Goal: Information Seeking & Learning: Learn about a topic

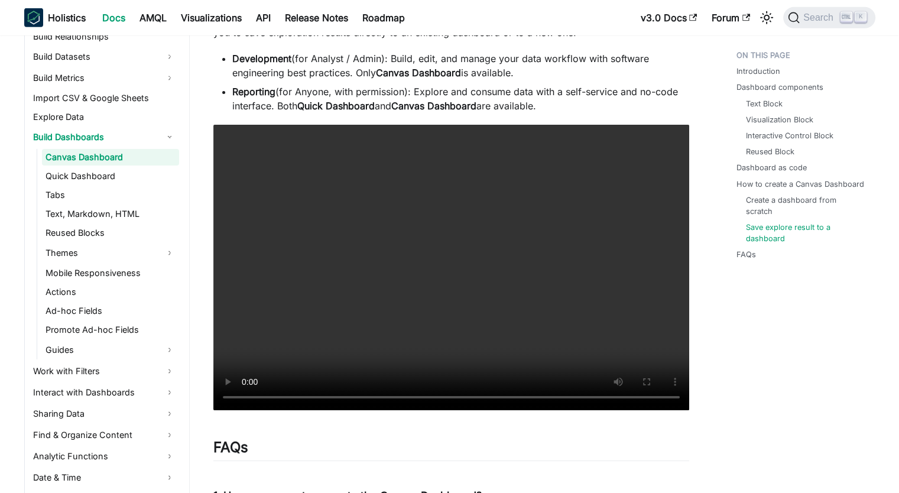
scroll to position [3899, 0]
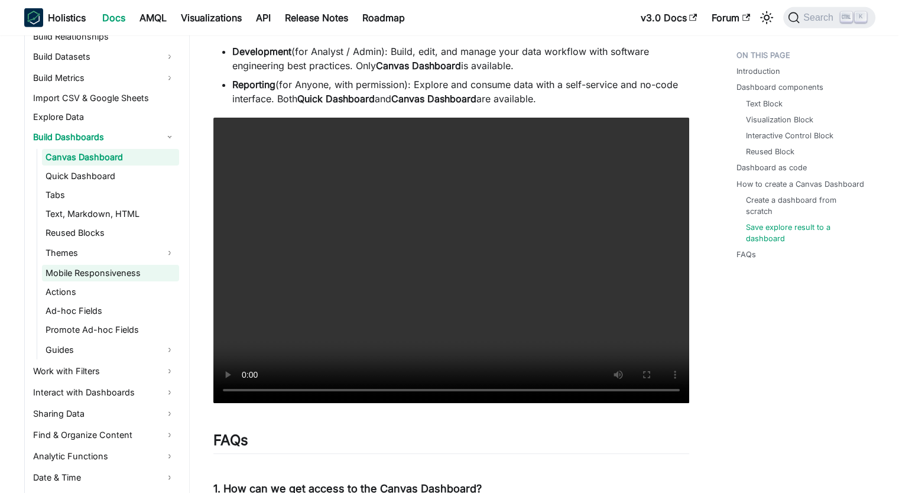
click at [127, 272] on link "Mobile Responsiveness" at bounding box center [110, 273] width 137 height 17
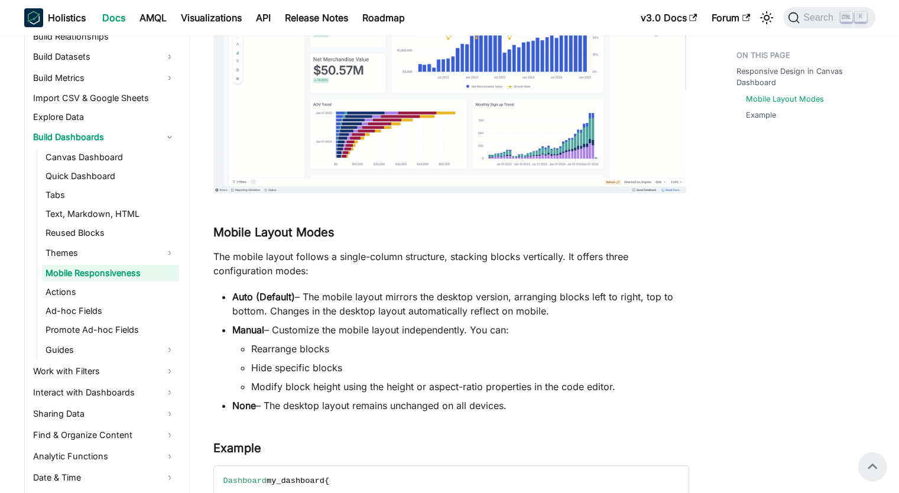
scroll to position [266, 0]
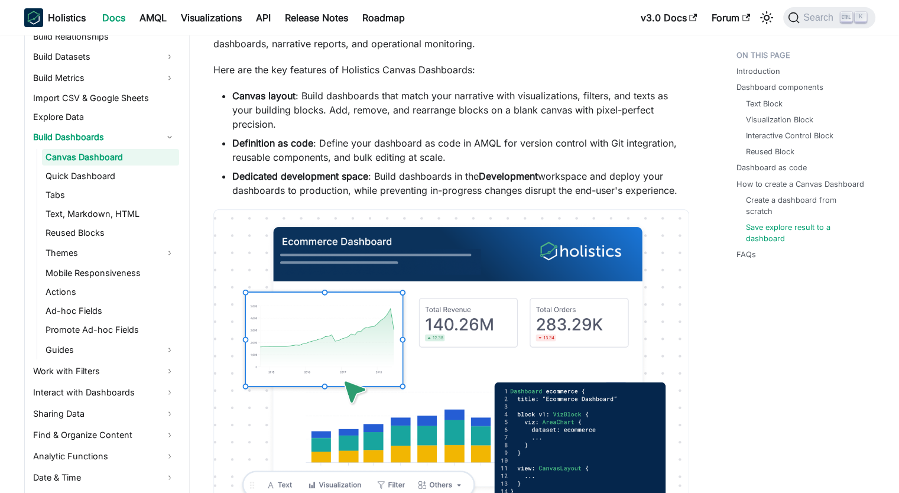
scroll to position [3899, 0]
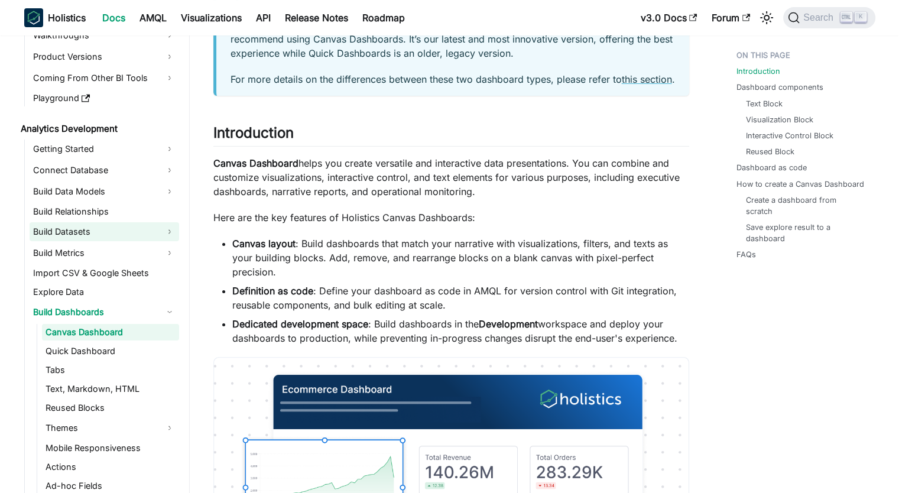
scroll to position [156, 0]
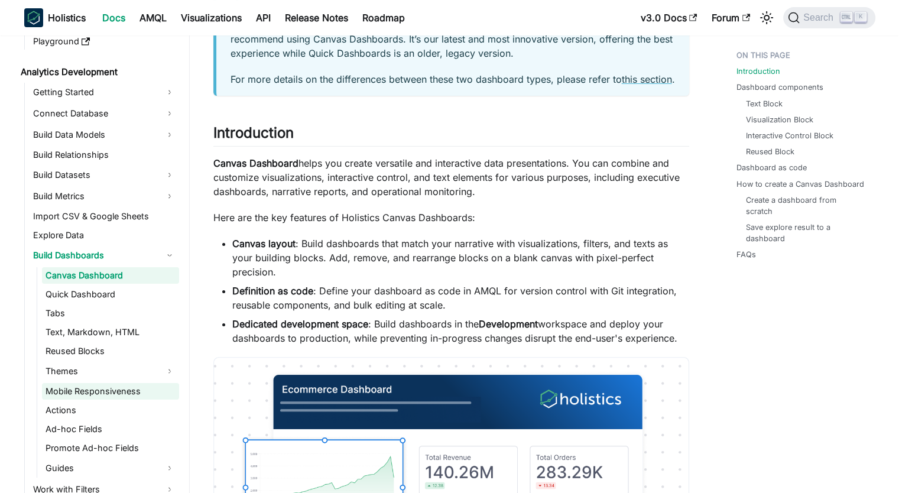
click at [95, 397] on link "Mobile Responsiveness" at bounding box center [110, 391] width 137 height 17
